Goal: Navigation & Orientation: Find specific page/section

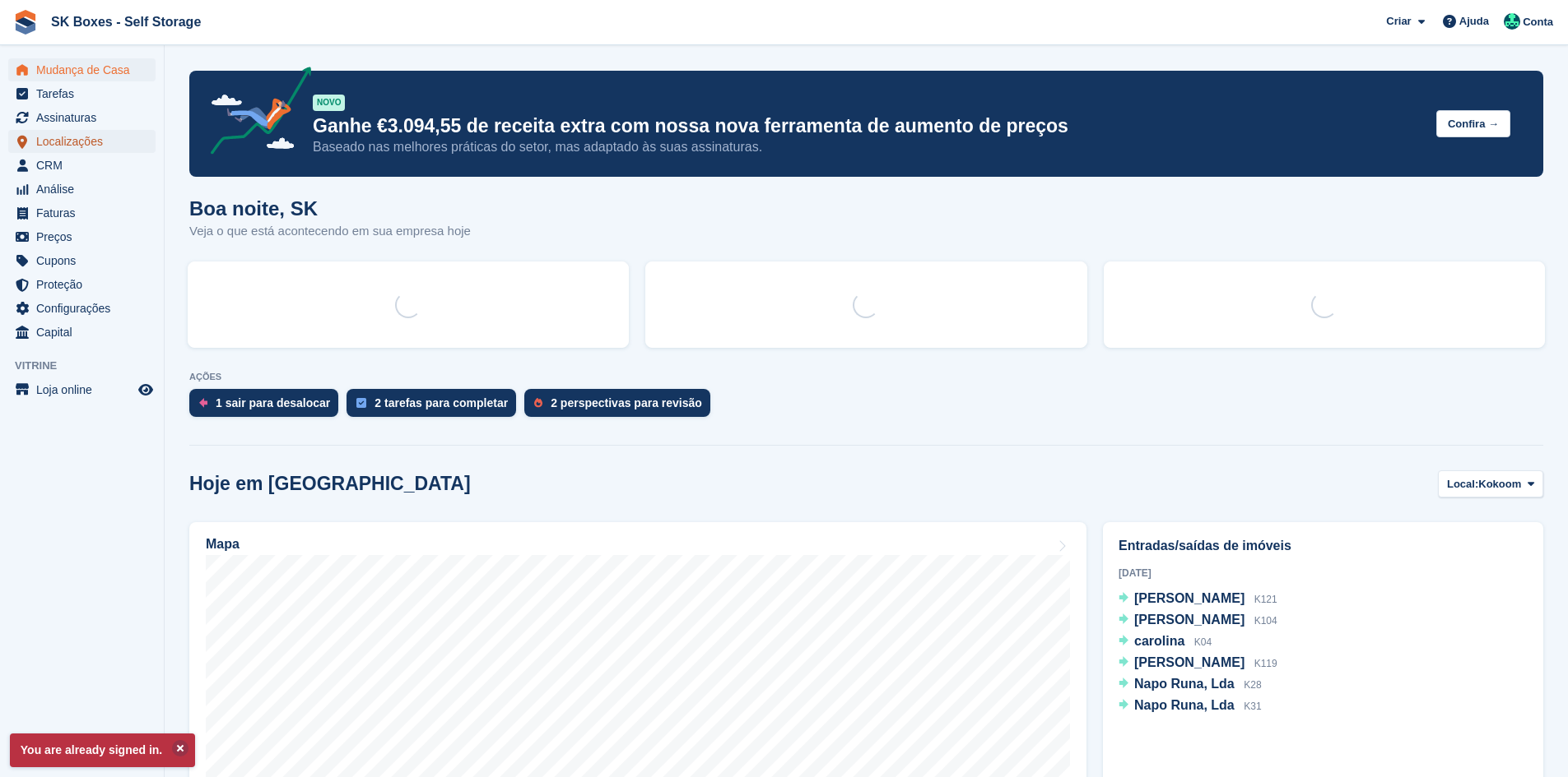
click at [97, 143] on span "Localizações" at bounding box center [86, 142] width 99 height 23
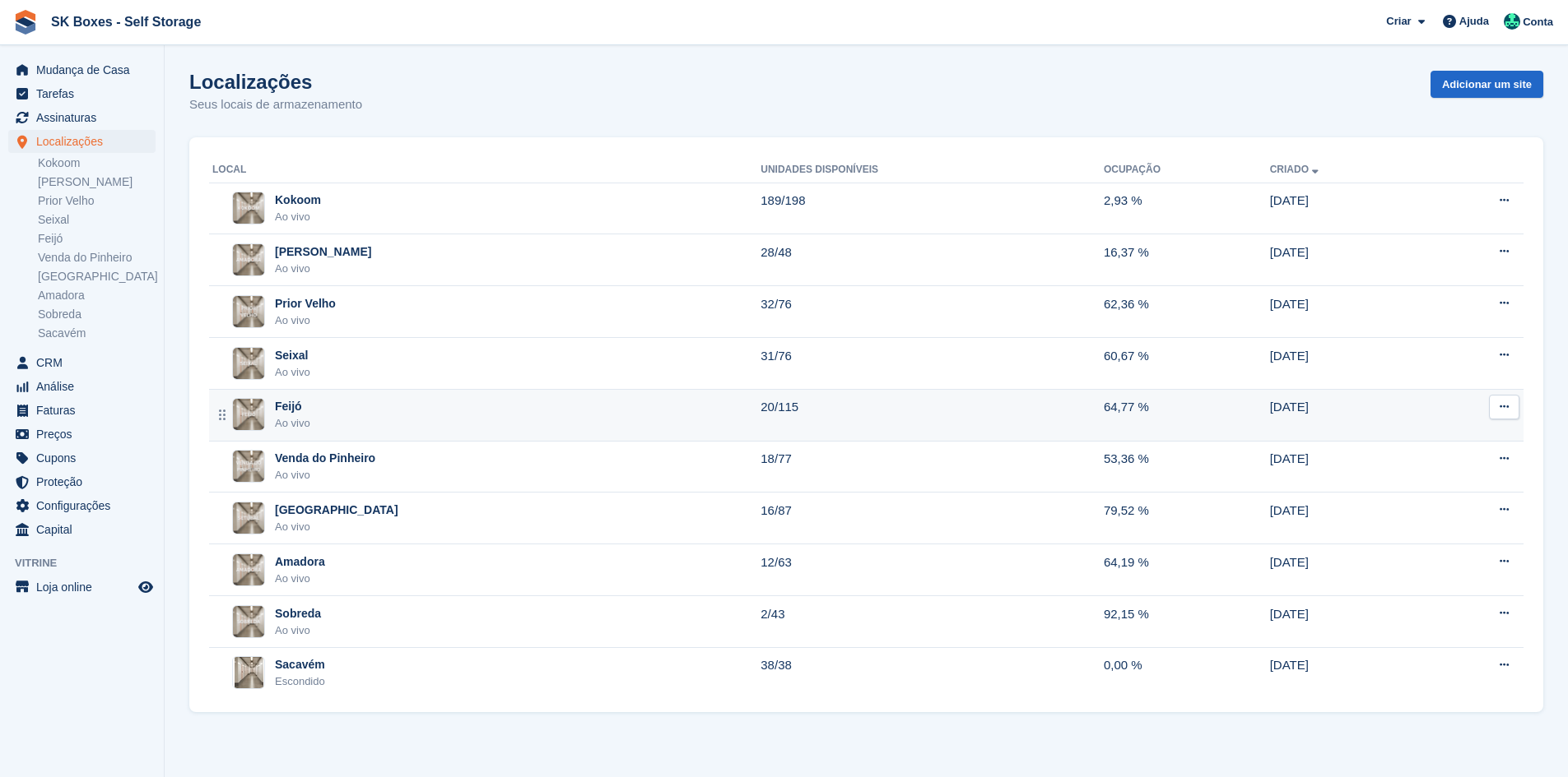
click at [277, 411] on div "Feijó" at bounding box center [292, 407] width 36 height 17
click at [297, 415] on div "Feijó" at bounding box center [292, 407] width 36 height 17
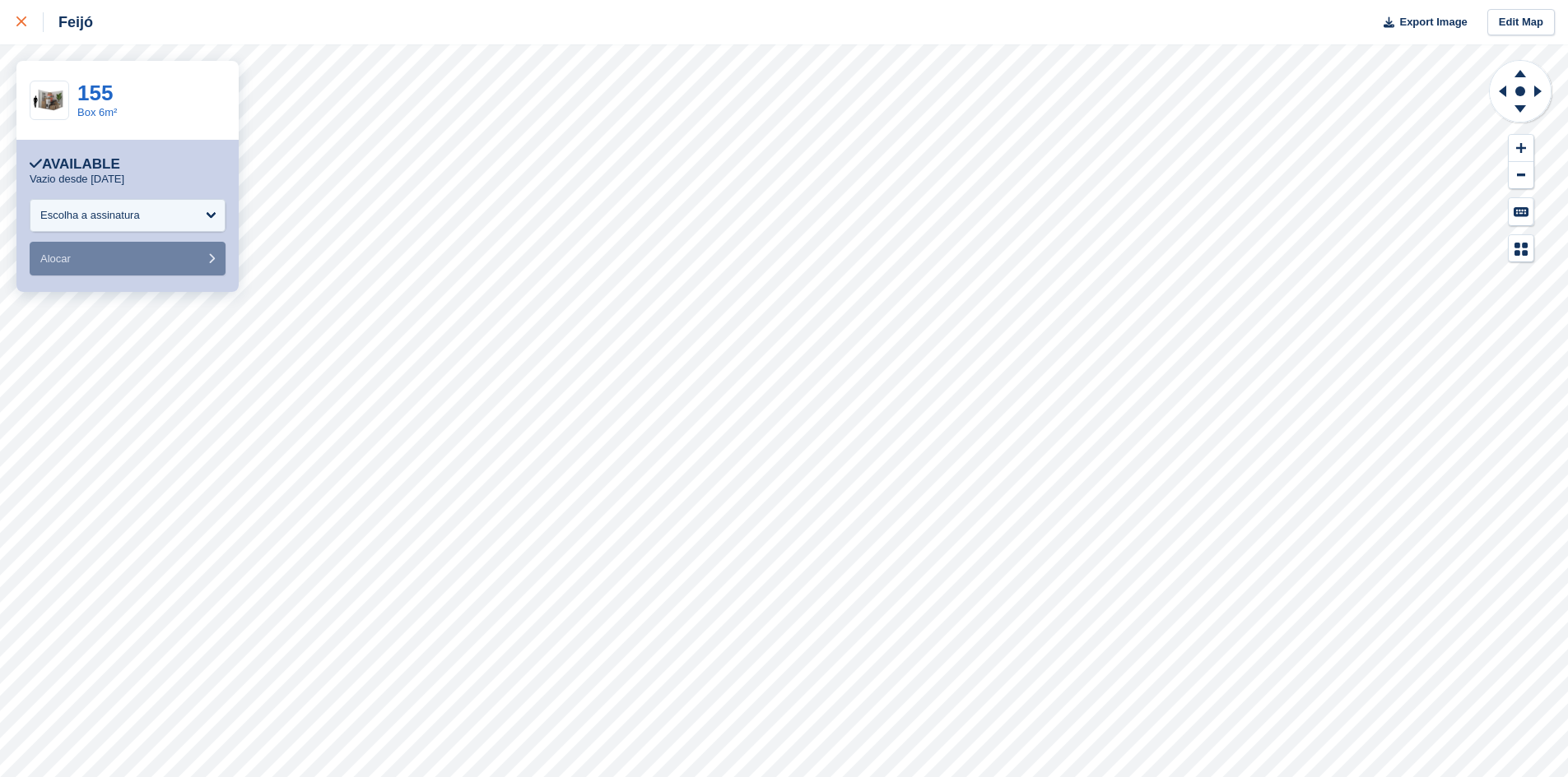
click at [19, 30] on div at bounding box center [30, 22] width 27 height 20
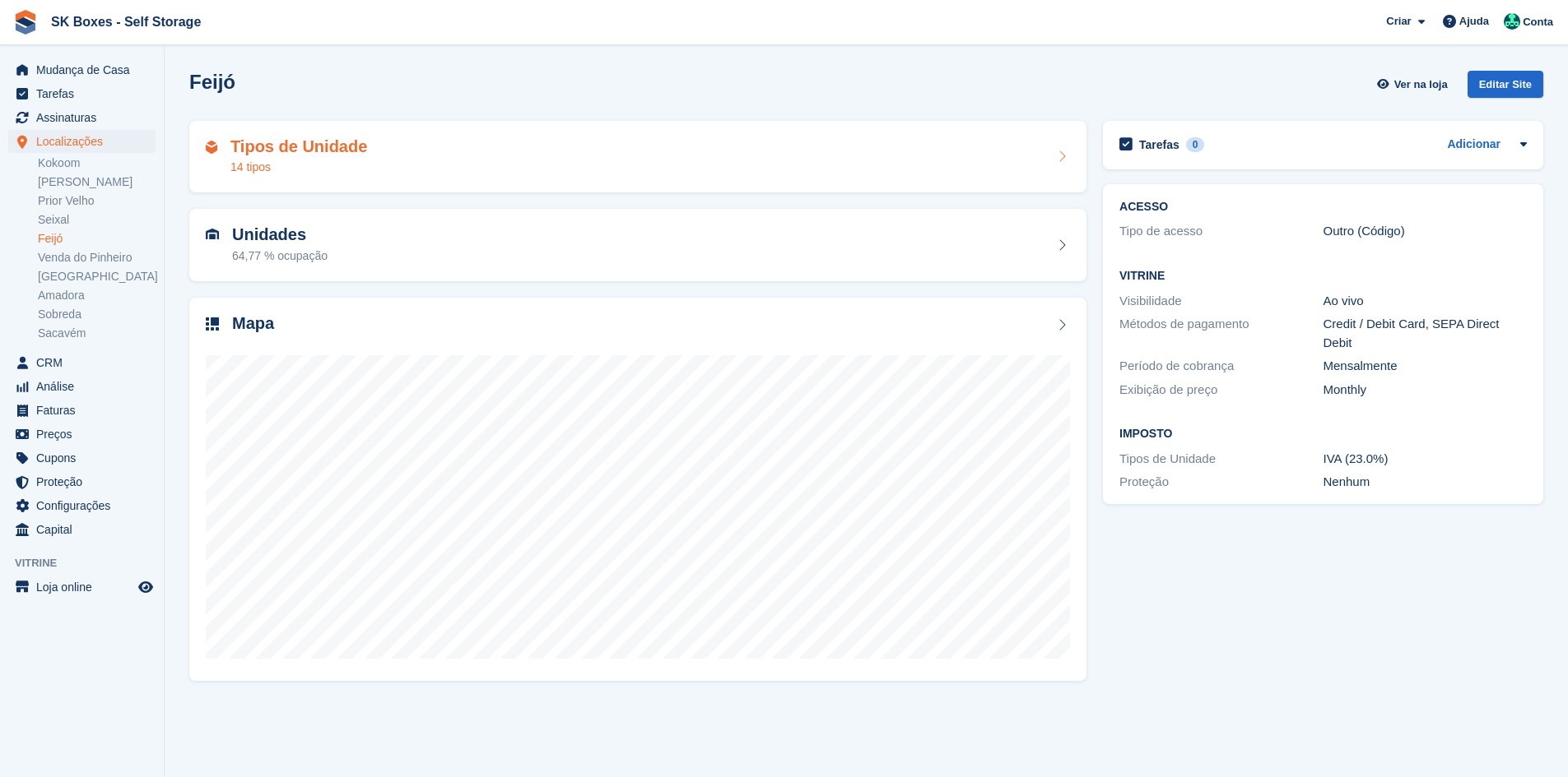
click at [484, 161] on div "Tipos de Unidade 14 tipos" at bounding box center [638, 156] width 864 height 39
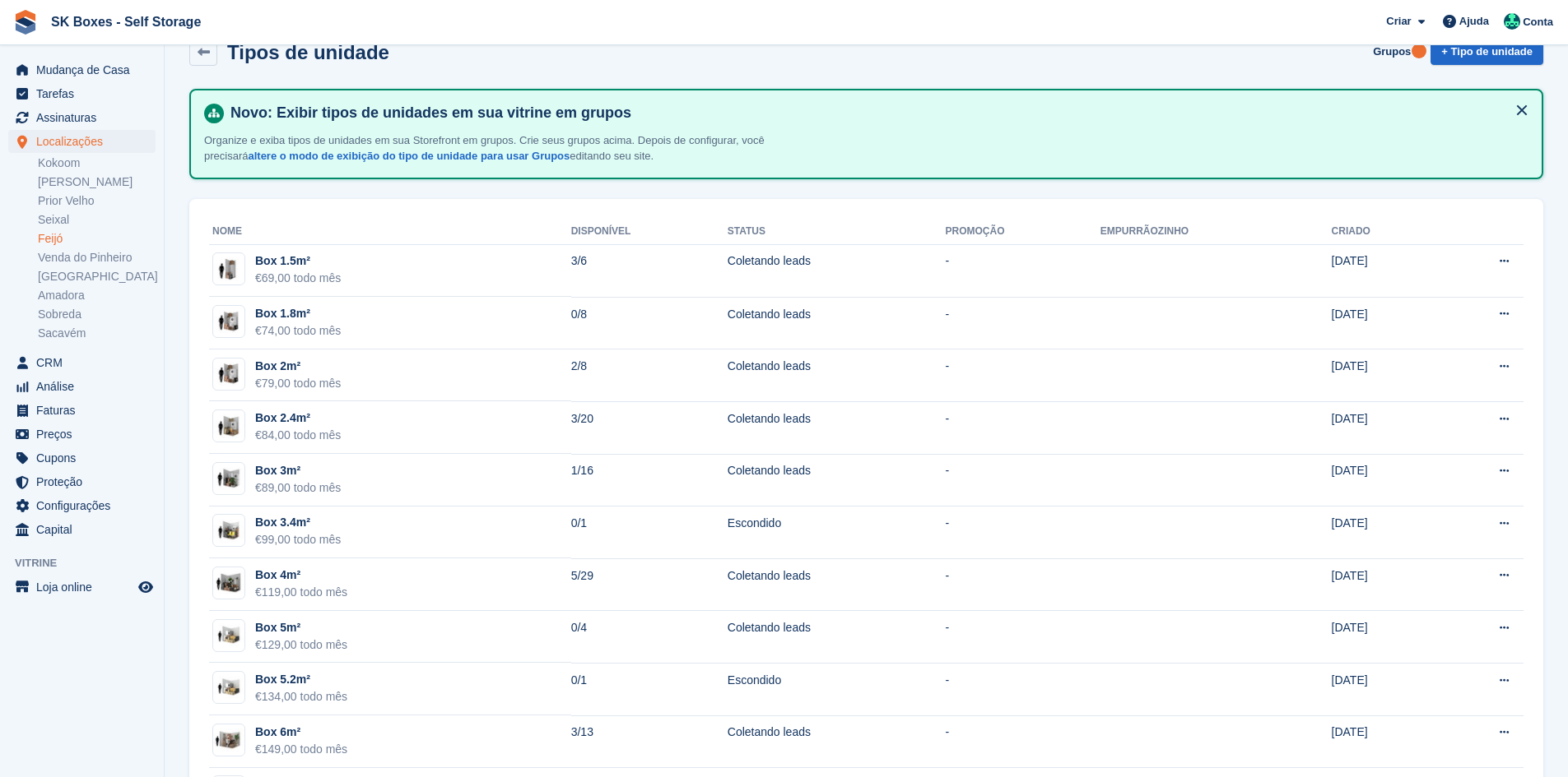
scroll to position [66, 0]
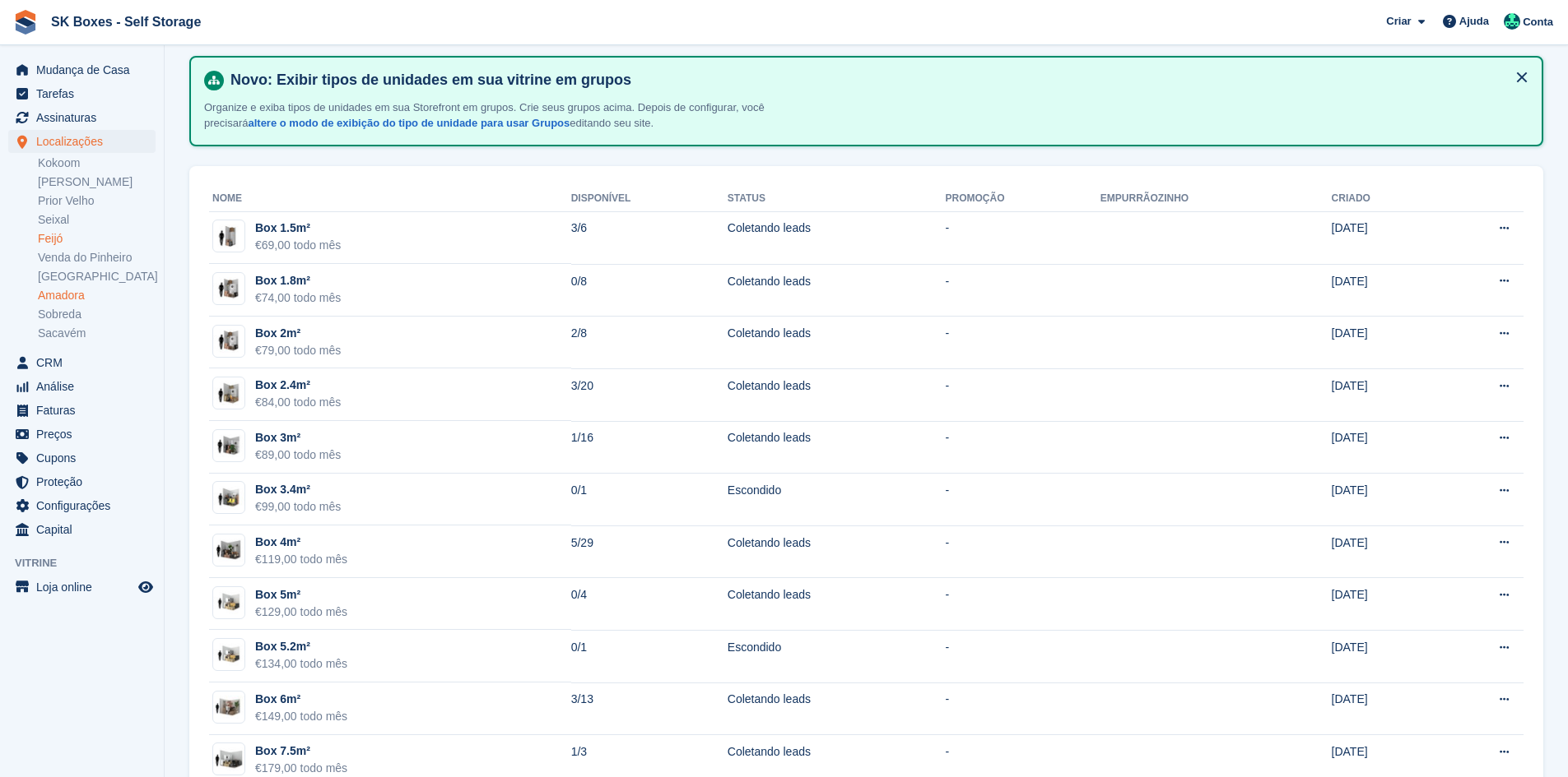
click at [64, 292] on link "Amadora" at bounding box center [97, 296] width 117 height 16
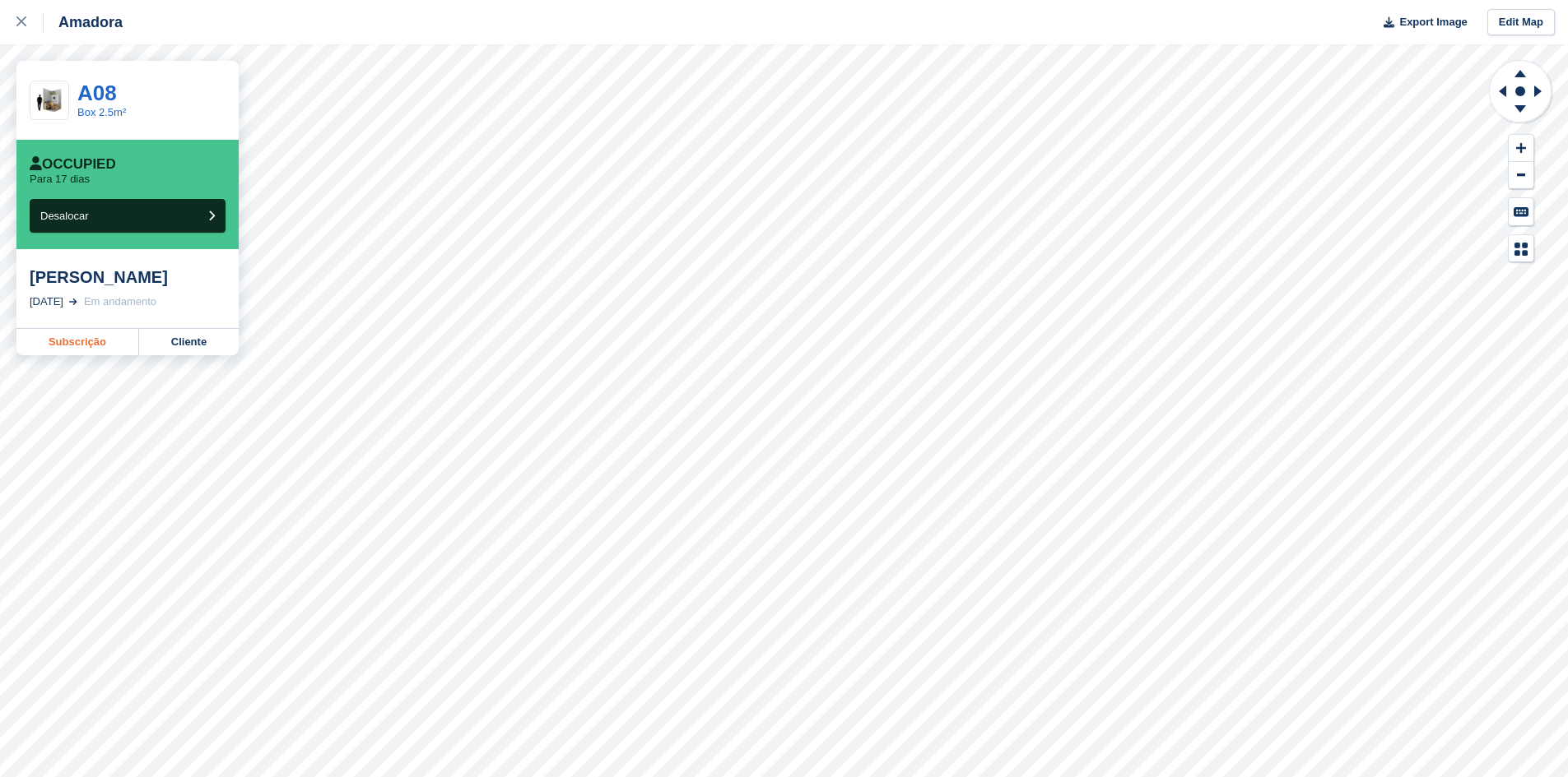
click at [104, 355] on link "Subscrição" at bounding box center [77, 342] width 123 height 26
